Goal: Communication & Community: Answer question/provide support

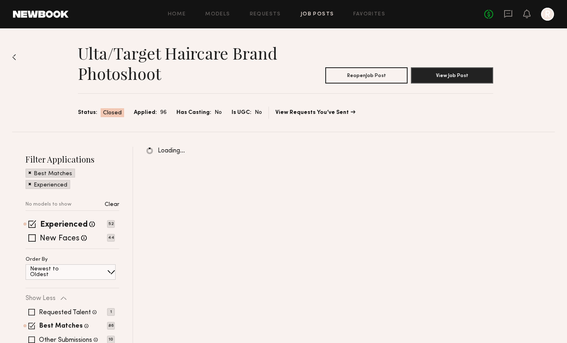
click at [507, 7] on header "Home Models Requests Job Posts Favorites Sign Out No fees up to $5,000 R" at bounding box center [283, 14] width 567 height 28
click at [507, 12] on icon at bounding box center [507, 13] width 9 height 9
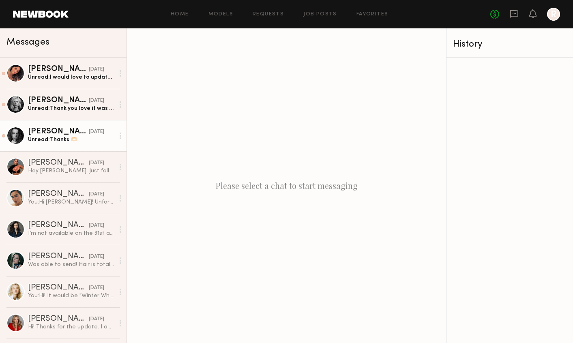
click at [75, 141] on div "Unread: Thanks 🫶🏻" at bounding box center [71, 140] width 86 height 8
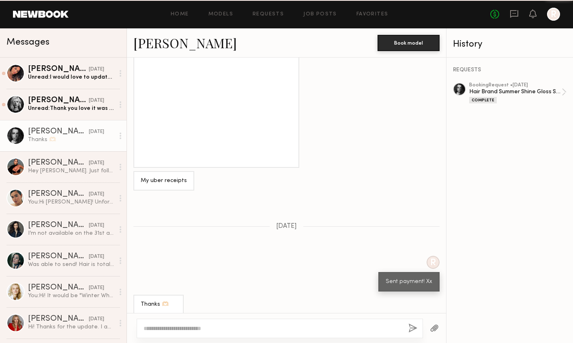
scroll to position [604, 0]
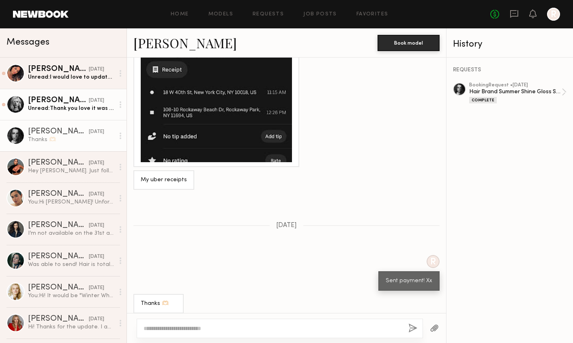
click at [65, 109] on div "Unread: Thank you love it was my pleasure xo" at bounding box center [71, 109] width 86 height 8
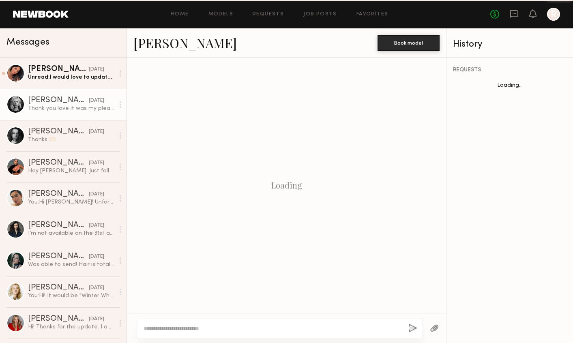
scroll to position [657, 0]
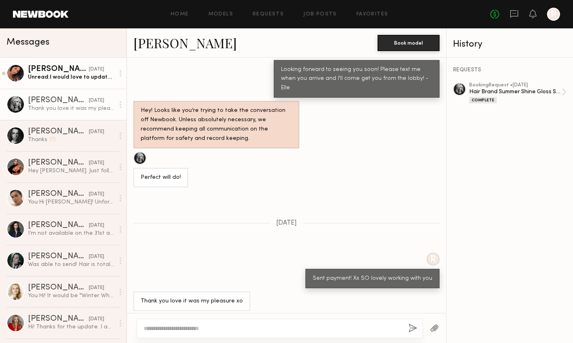
click at [61, 81] on div "Unread: I would love to update my portfolio with some :)" at bounding box center [71, 77] width 86 height 8
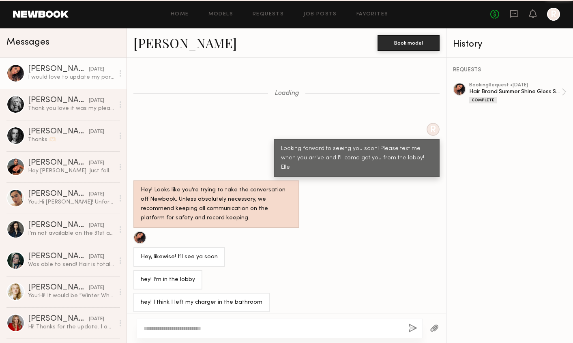
scroll to position [465, 0]
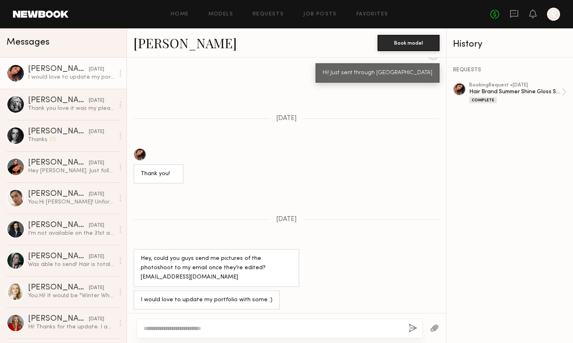
click at [186, 225] on div "Loading R Looking forward to seeing you soon! Please text me when you arrive an…" at bounding box center [286, 185] width 319 height 255
click at [526, 93] on div "Hair Brand Summer Shine Gloss Shoot" at bounding box center [515, 92] width 92 height 8
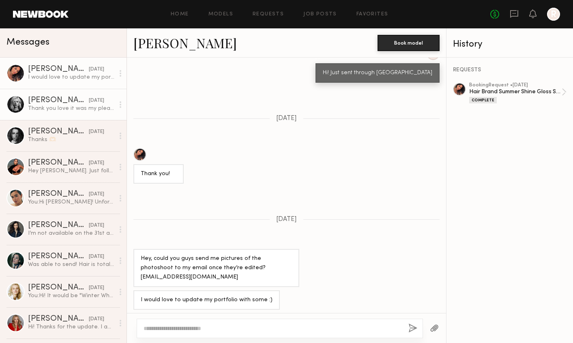
click at [61, 100] on div "Martina K." at bounding box center [58, 100] width 61 height 8
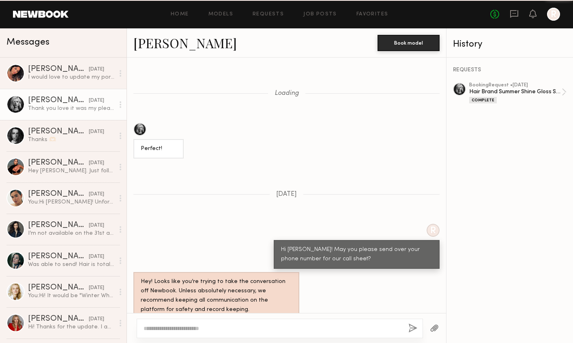
scroll to position [657, 0]
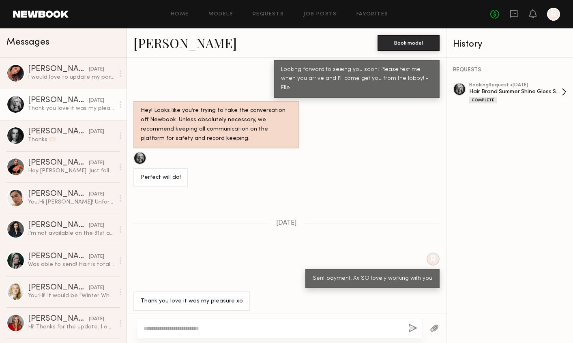
click at [516, 95] on div "Hair Brand Summer Shine Gloss Shoot" at bounding box center [515, 92] width 92 height 8
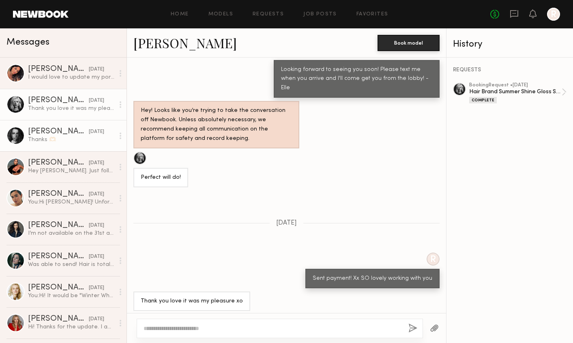
click at [89, 133] on div "[DATE]" at bounding box center [96, 132] width 15 height 8
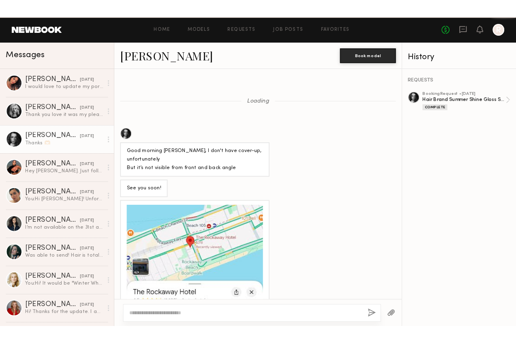
scroll to position [604, 0]
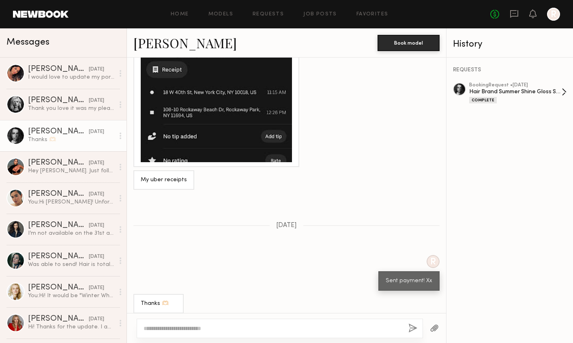
click at [522, 92] on div "Hair Brand Summer Shine Gloss Shoot" at bounding box center [515, 92] width 92 height 8
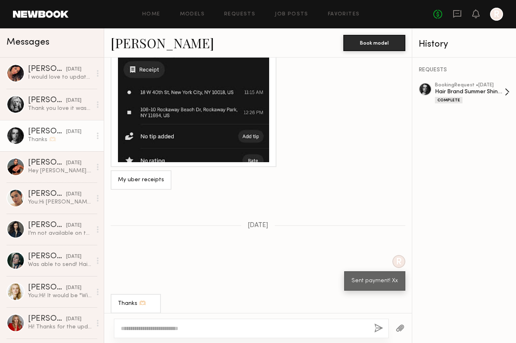
scroll to position [603, 0]
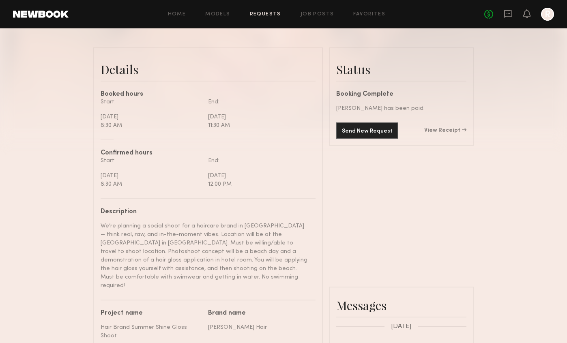
scroll to position [184, 0]
click at [443, 133] on link "View Receipt" at bounding box center [445, 130] width 42 height 6
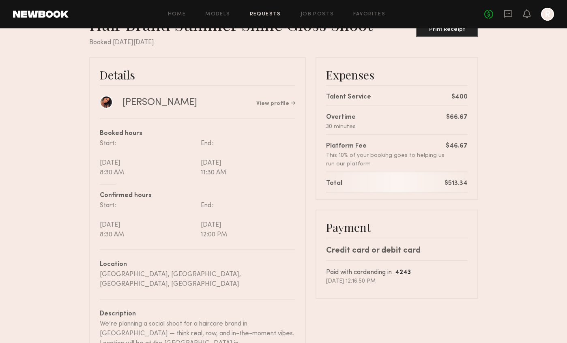
scroll to position [33, 0]
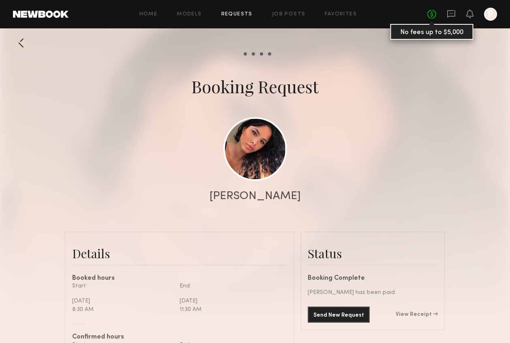
scroll to position [550, 0]
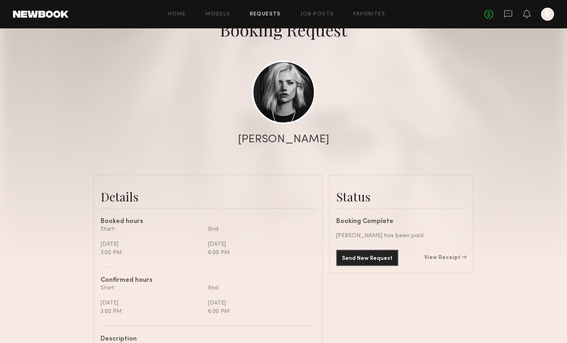
scroll to position [799, 0]
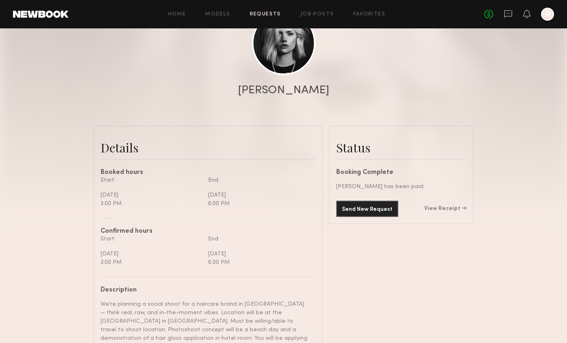
click at [477, 199] on div at bounding box center [283, 56] width 567 height 324
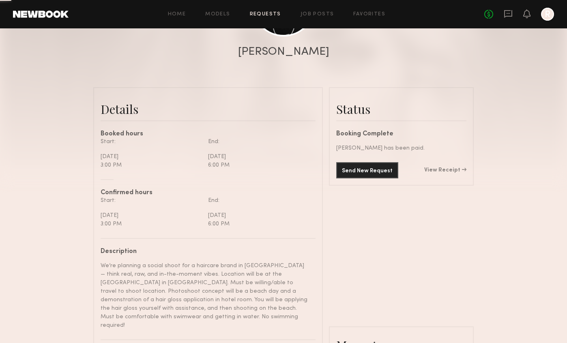
scroll to position [145, 0]
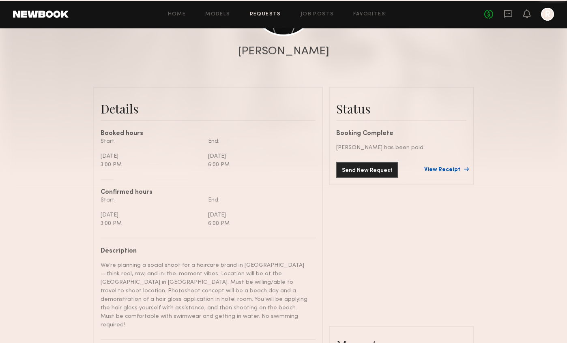
click at [443, 173] on link "View Receipt" at bounding box center [445, 170] width 42 height 6
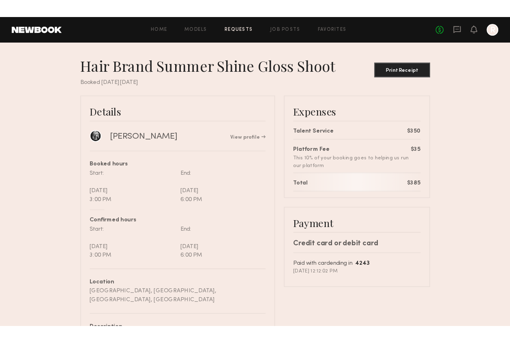
scroll to position [4, 0]
